Goal: Task Accomplishment & Management: Manage account settings

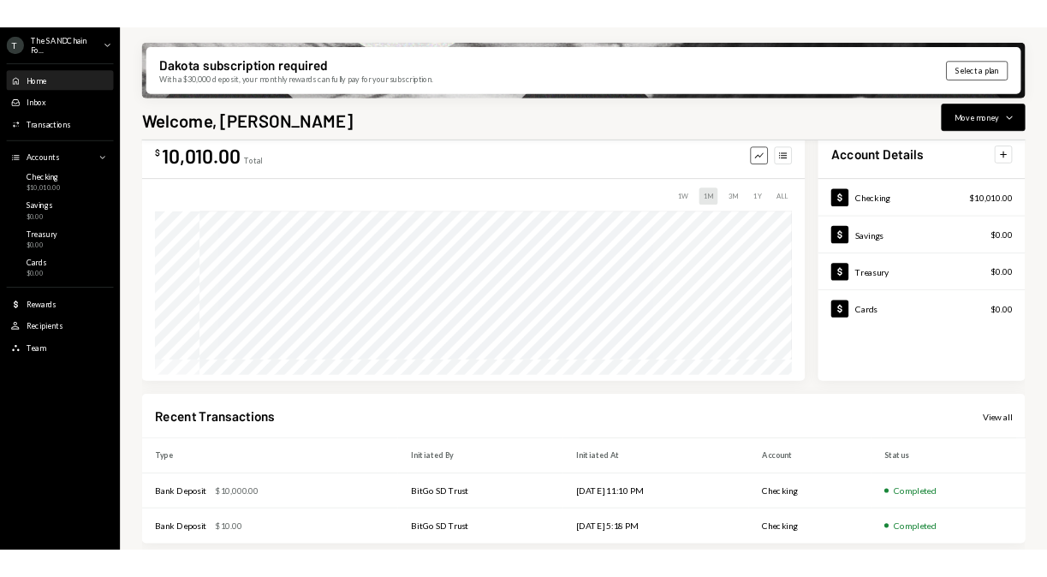
scroll to position [48, 0]
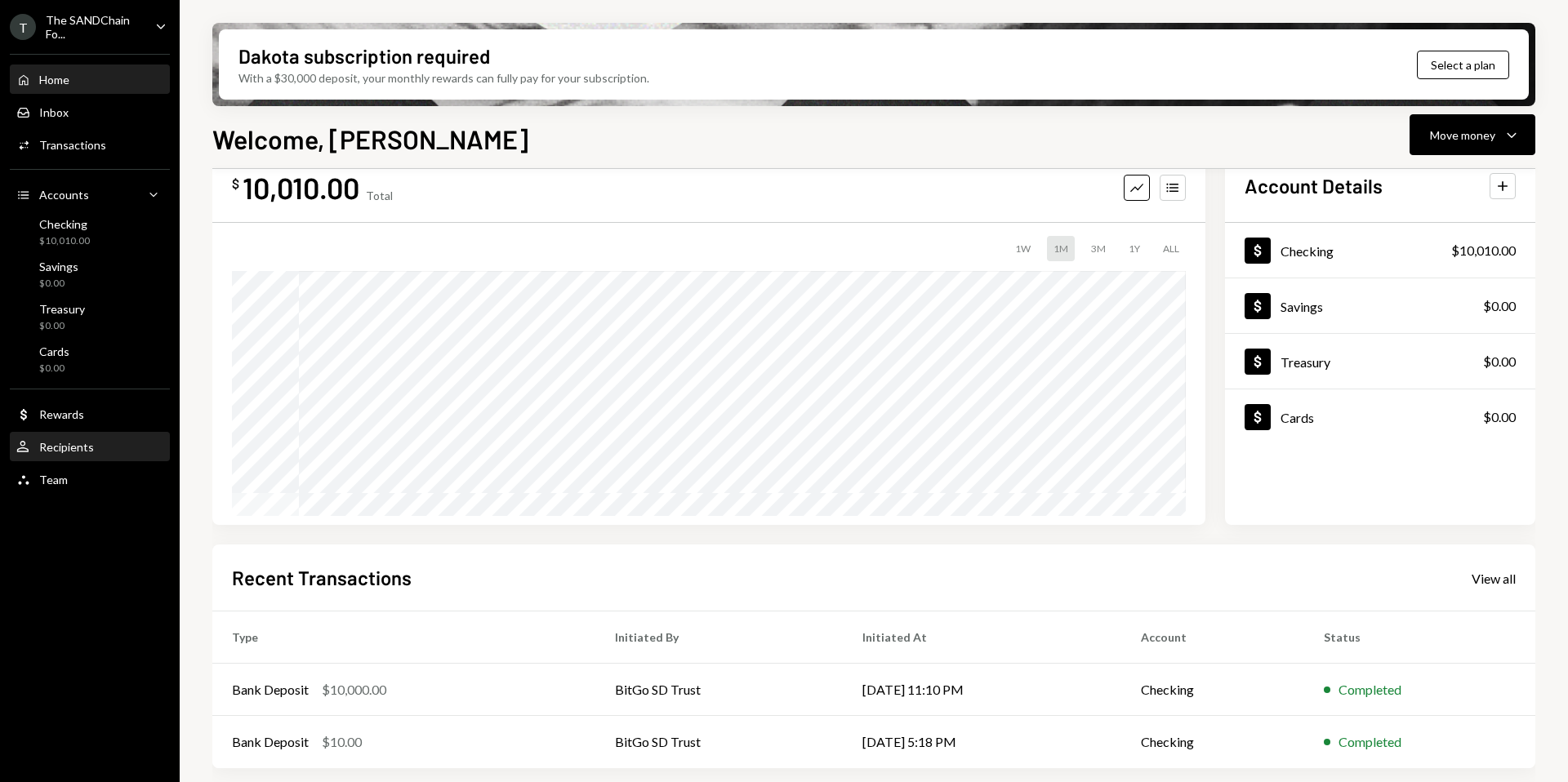
click at [93, 442] on div "User Recipients" at bounding box center [90, 446] width 147 height 14
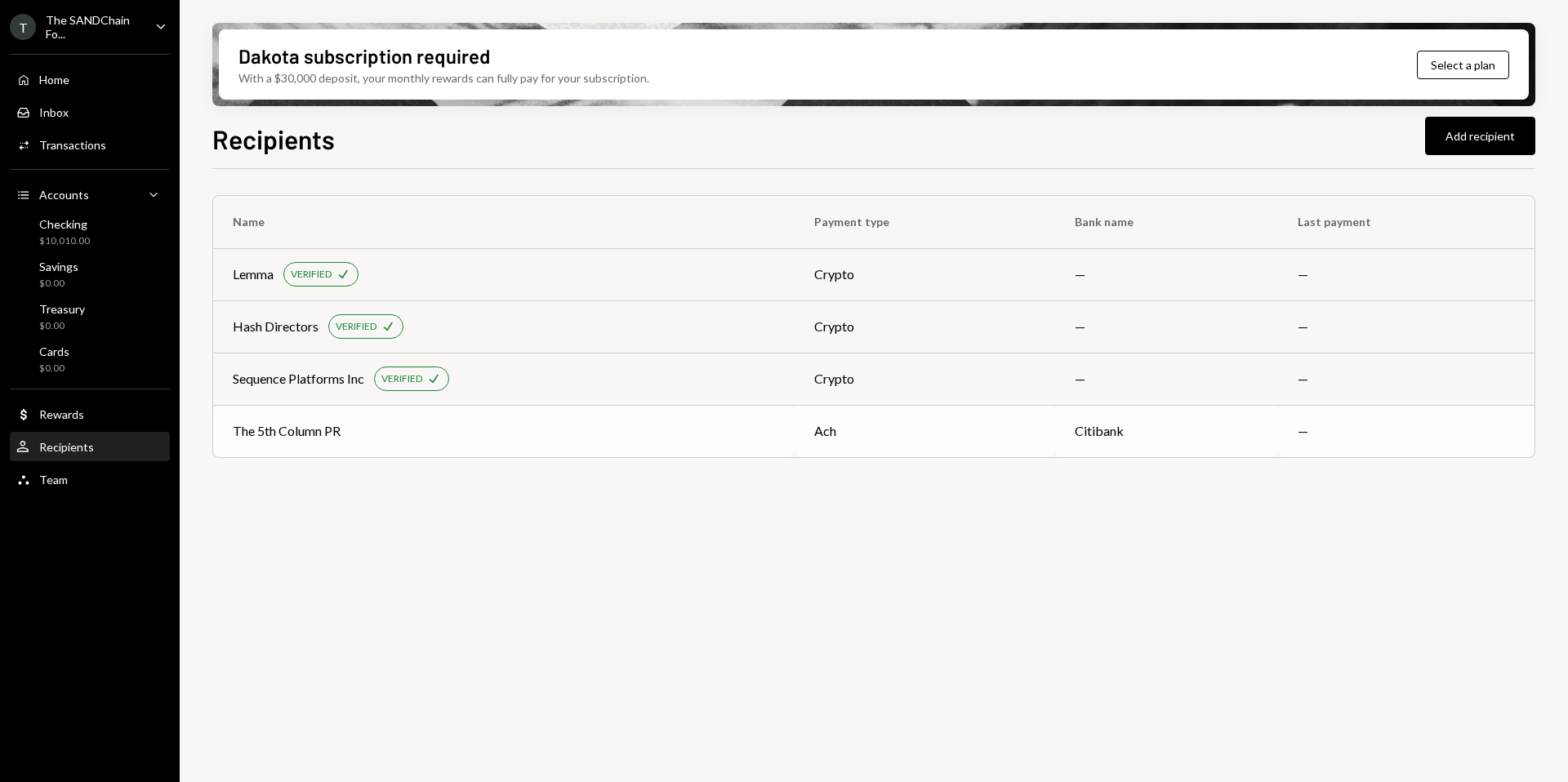
click at [415, 440] on div "The 5th Column PR" at bounding box center [504, 431] width 543 height 20
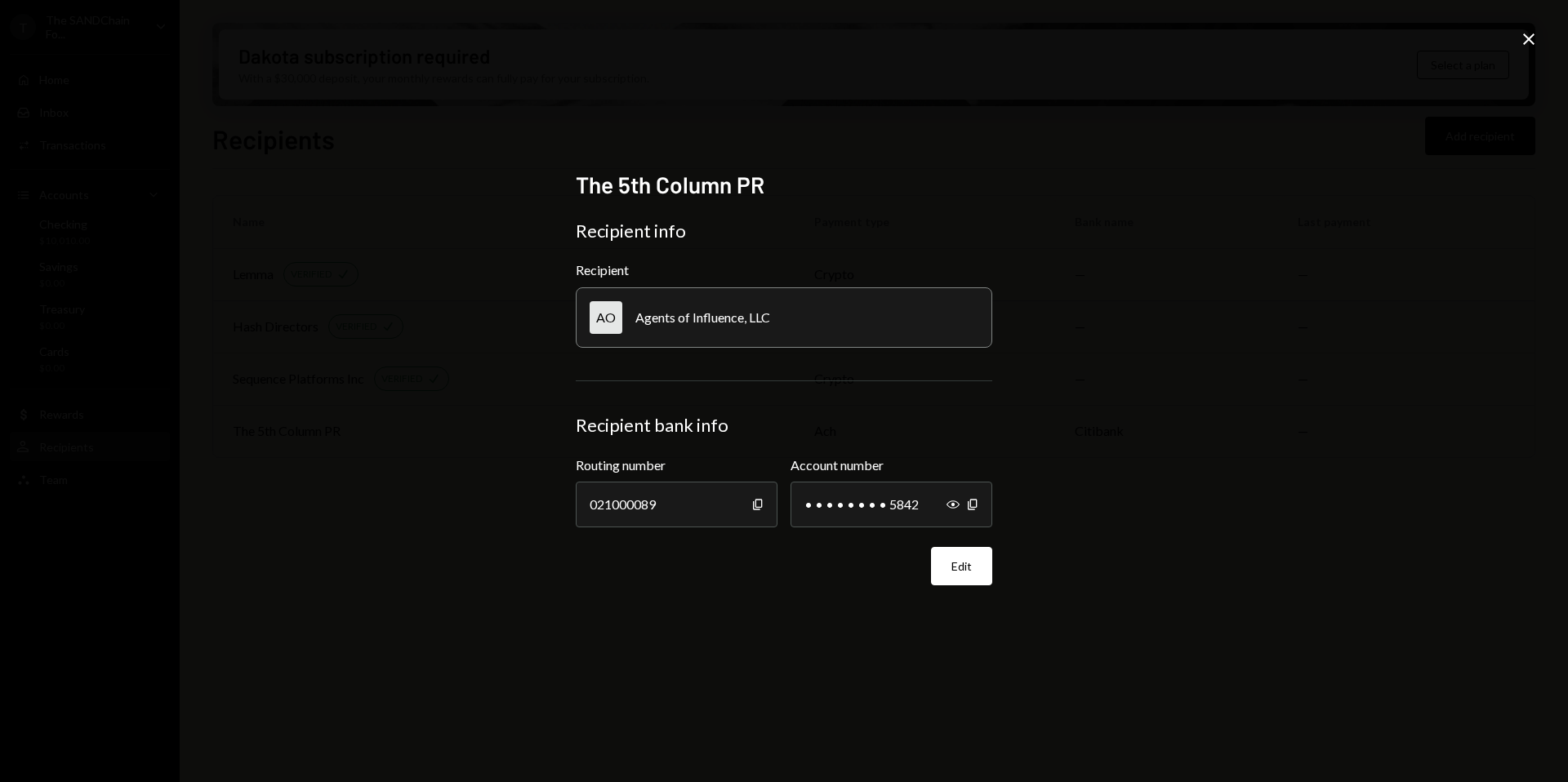
click at [1529, 41] on icon "Close" at bounding box center [1528, 39] width 20 height 20
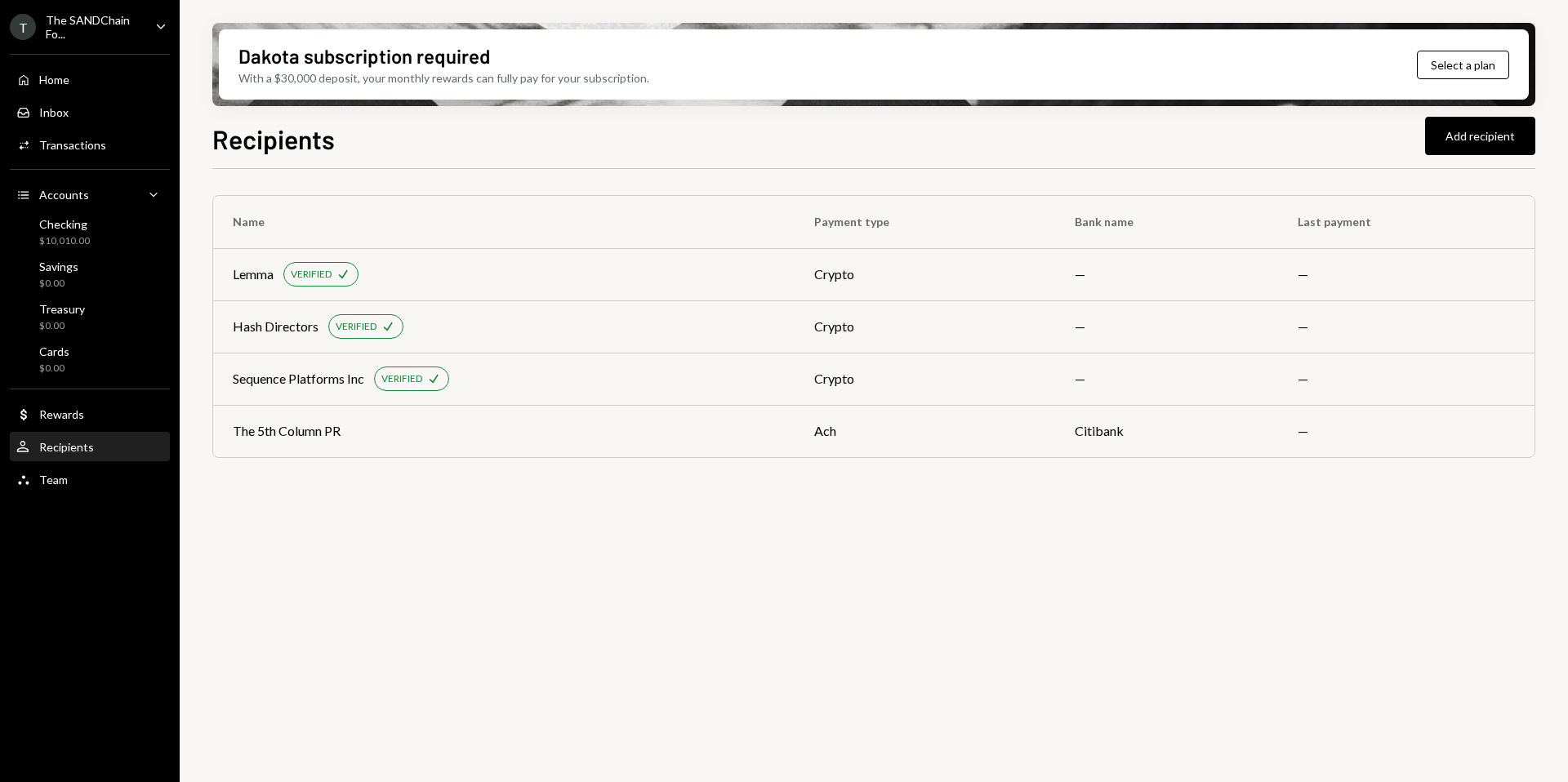
click at [155, 28] on icon "Caret Down" at bounding box center [160, 26] width 18 height 18
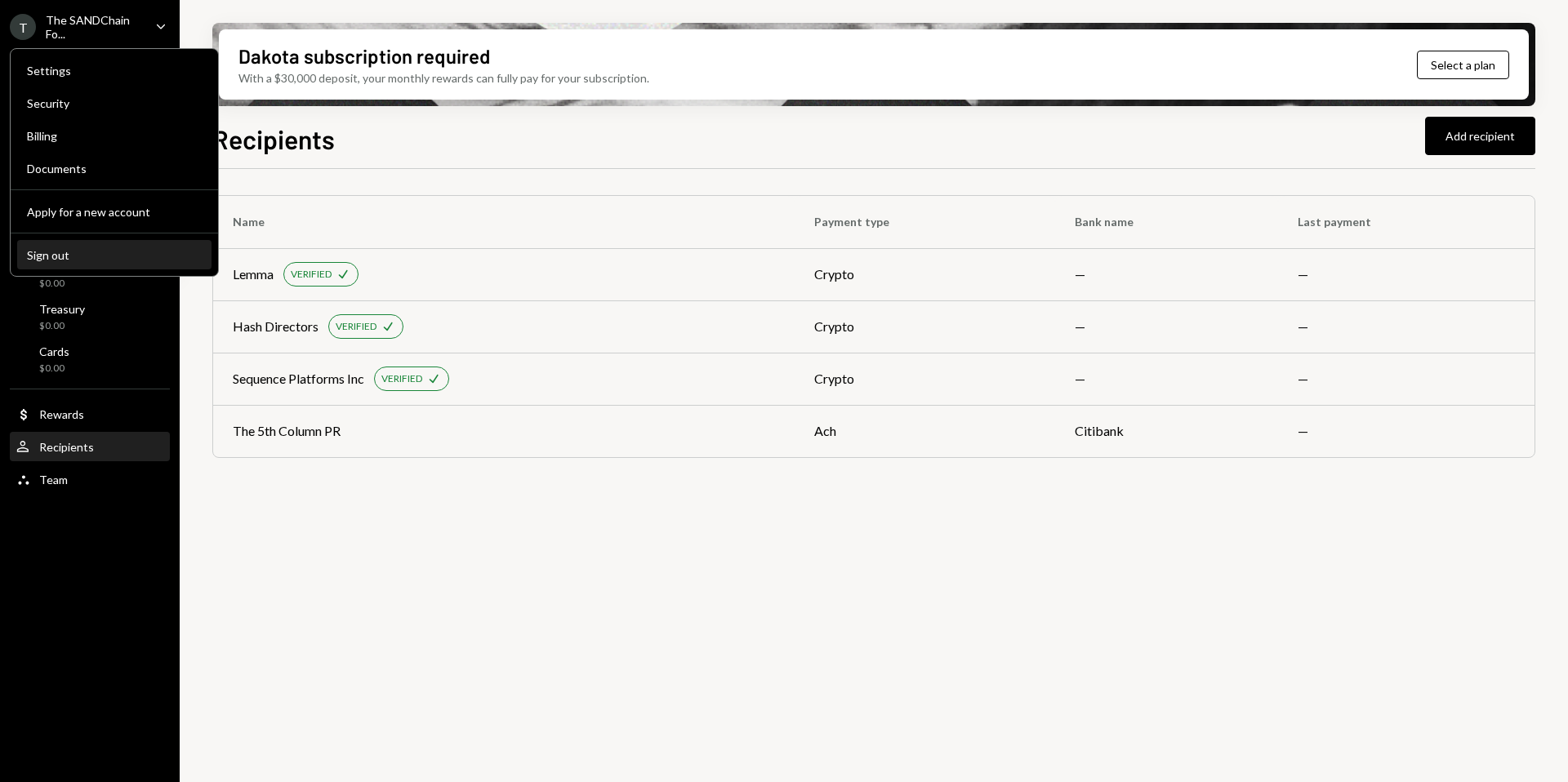
click at [71, 248] on div "Sign out" at bounding box center [113, 255] width 175 height 14
